Goal: Find specific page/section: Find specific page/section

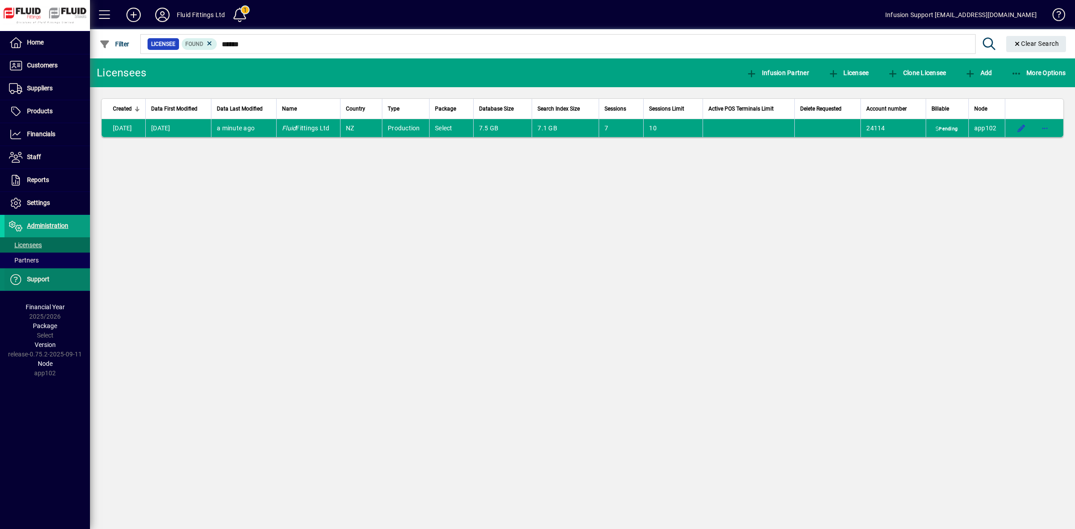
click at [19, 279] on icon at bounding box center [15, 279] width 13 height 11
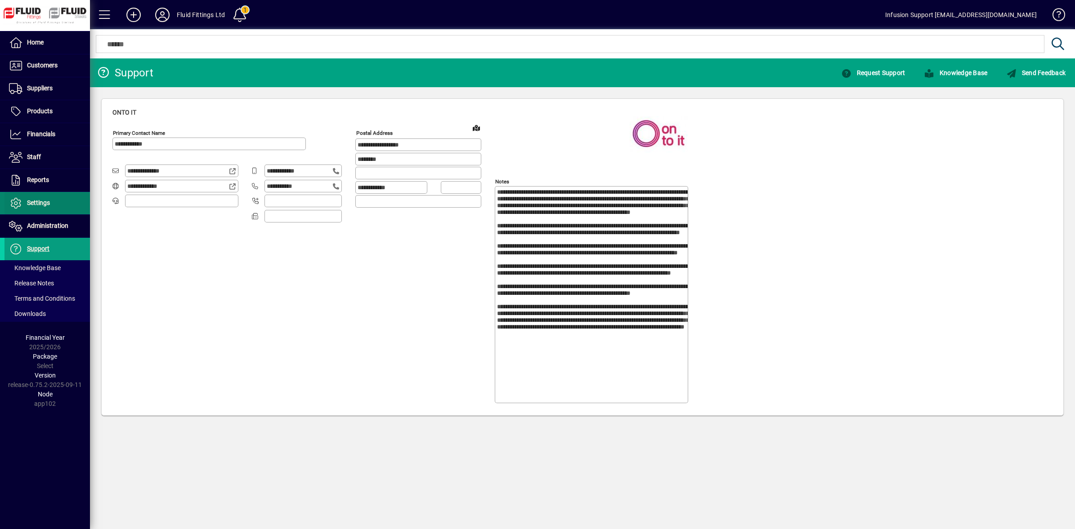
click at [16, 204] on icon at bounding box center [15, 203] width 13 height 11
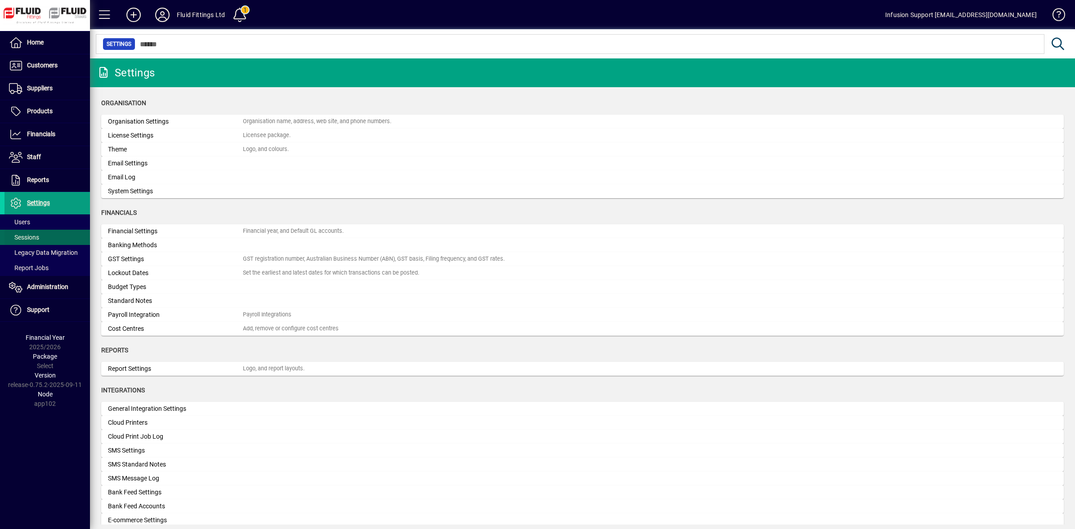
click at [19, 241] on span "Sessions" at bounding box center [24, 237] width 30 height 7
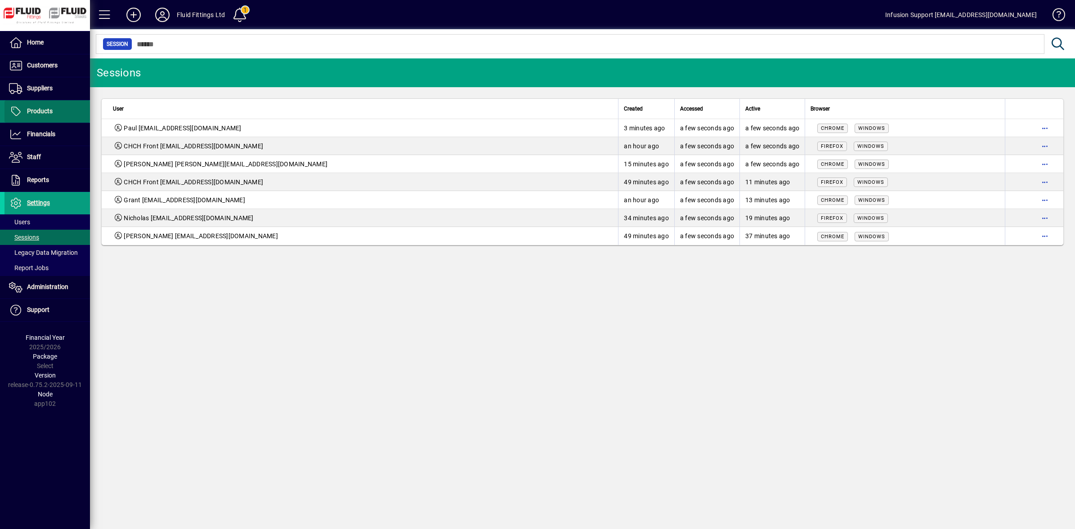
click at [39, 116] on span "Products" at bounding box center [28, 111] width 48 height 11
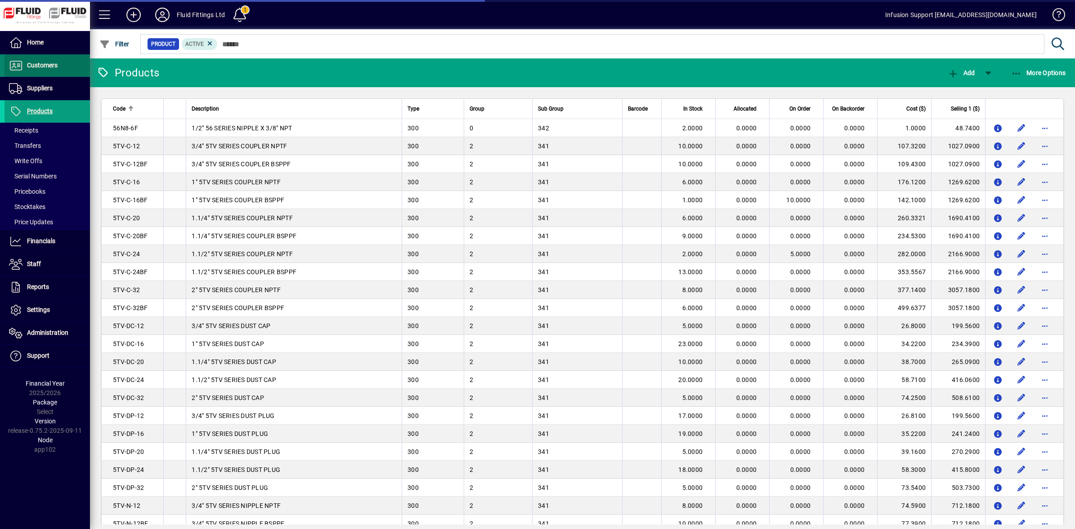
click at [40, 66] on span "Customers" at bounding box center [42, 65] width 31 height 7
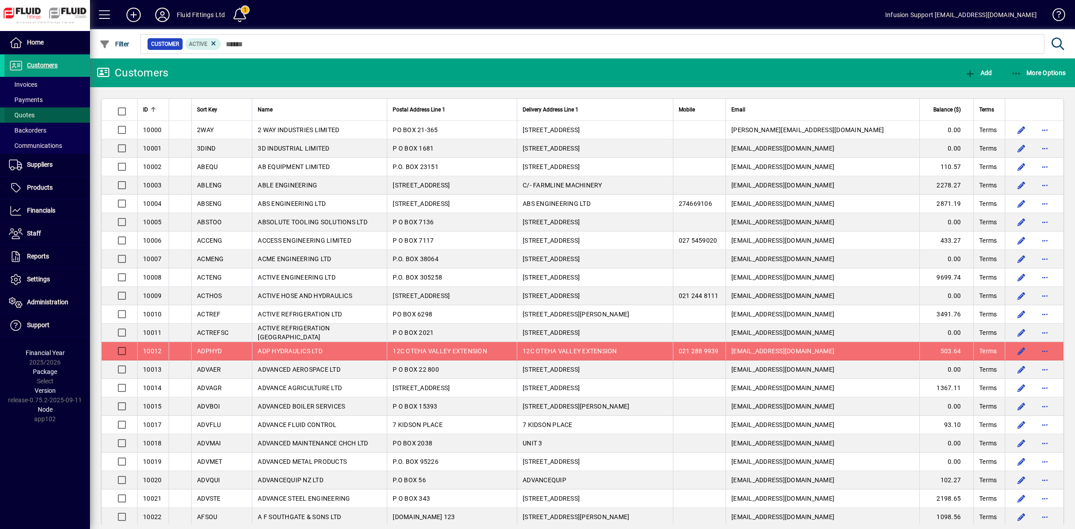
click at [27, 114] on span "Quotes" at bounding box center [22, 115] width 26 height 7
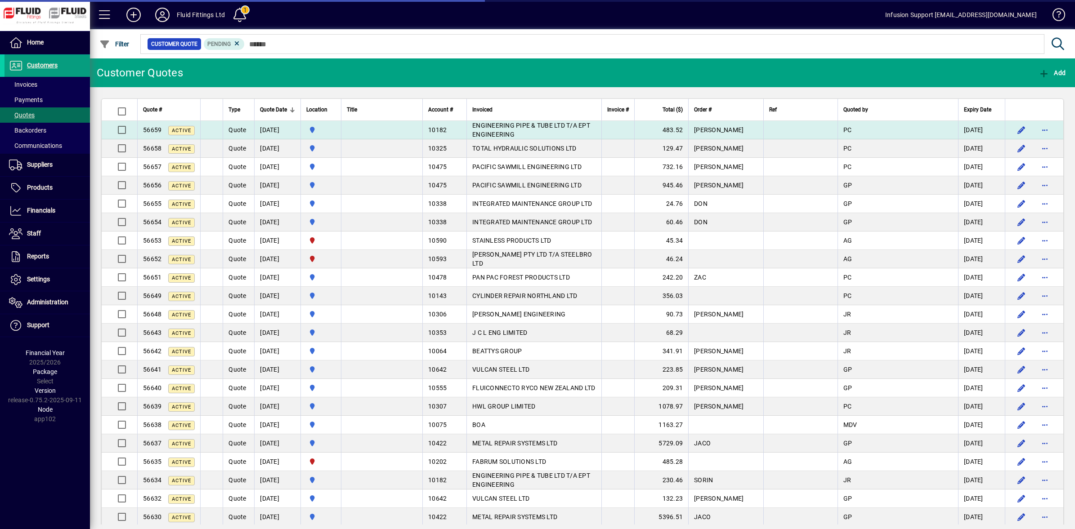
click at [551, 134] on td "ENGINEERING PIPE & TUBE LTD T/A EPT ENGINEERING" at bounding box center [533, 130] width 135 height 18
